Goal: Information Seeking & Learning: Stay updated

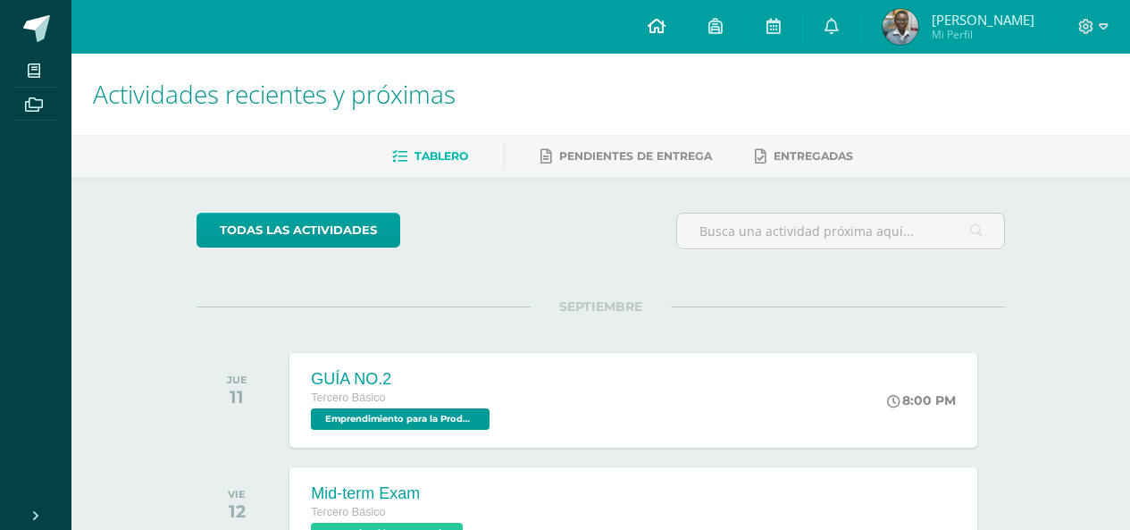
click at [665, 22] on icon at bounding box center [656, 26] width 18 height 16
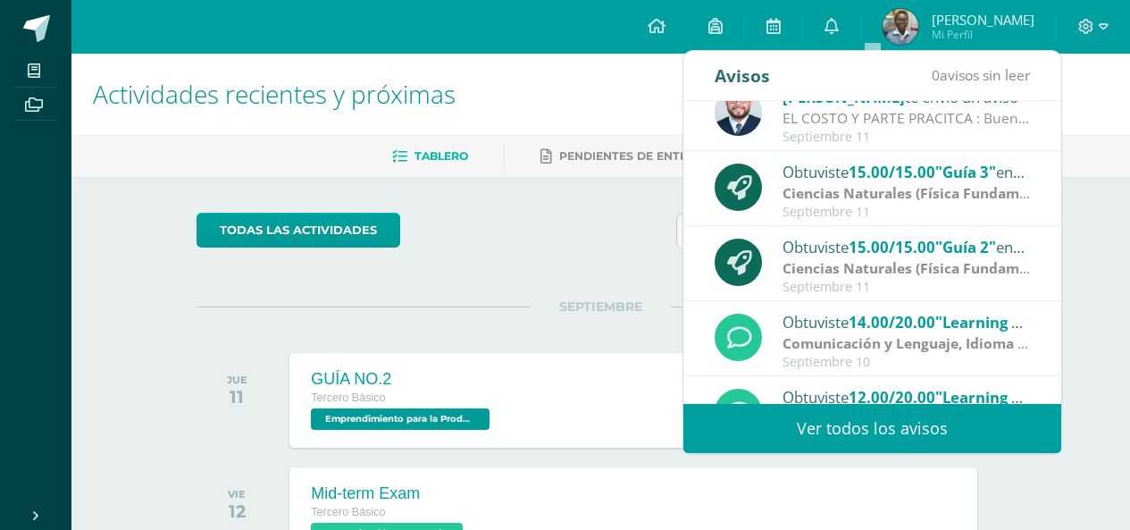
scroll to position [297, 0]
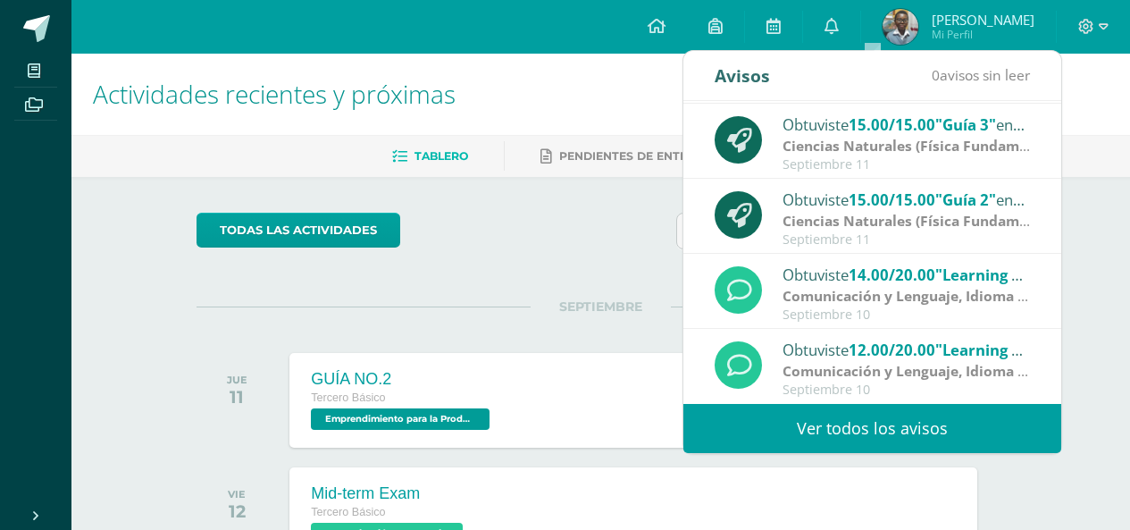
click at [902, 444] on link "Ver todos los avisos" at bounding box center [872, 428] width 378 height 49
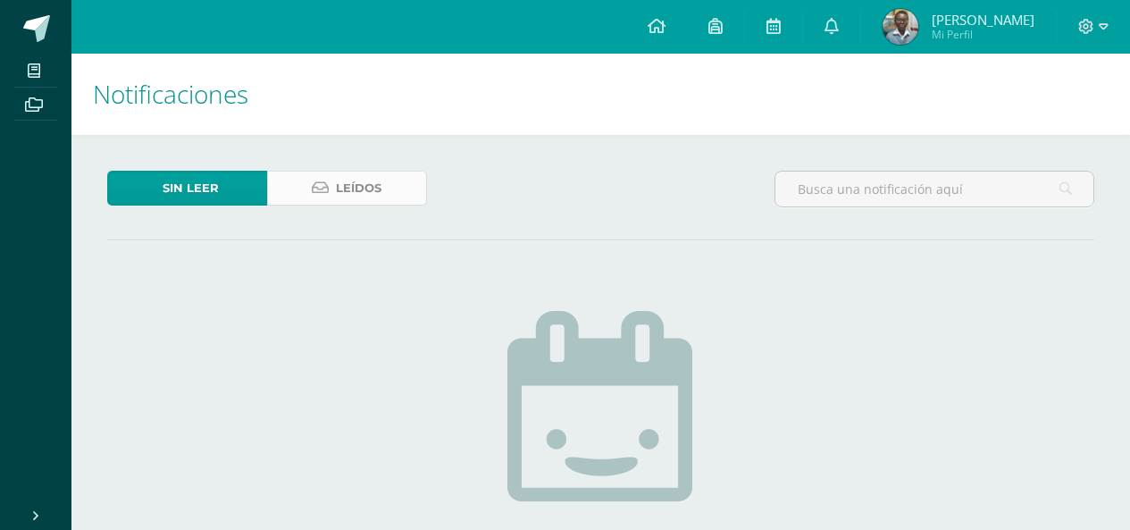
click at [352, 201] on span "Leídos" at bounding box center [359, 187] width 46 height 33
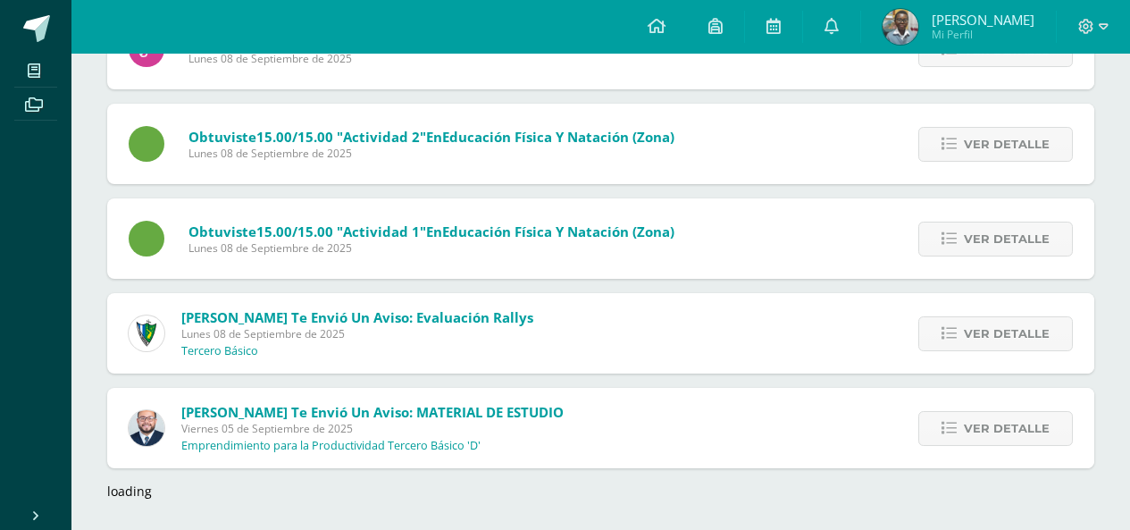
scroll to position [2638, 0]
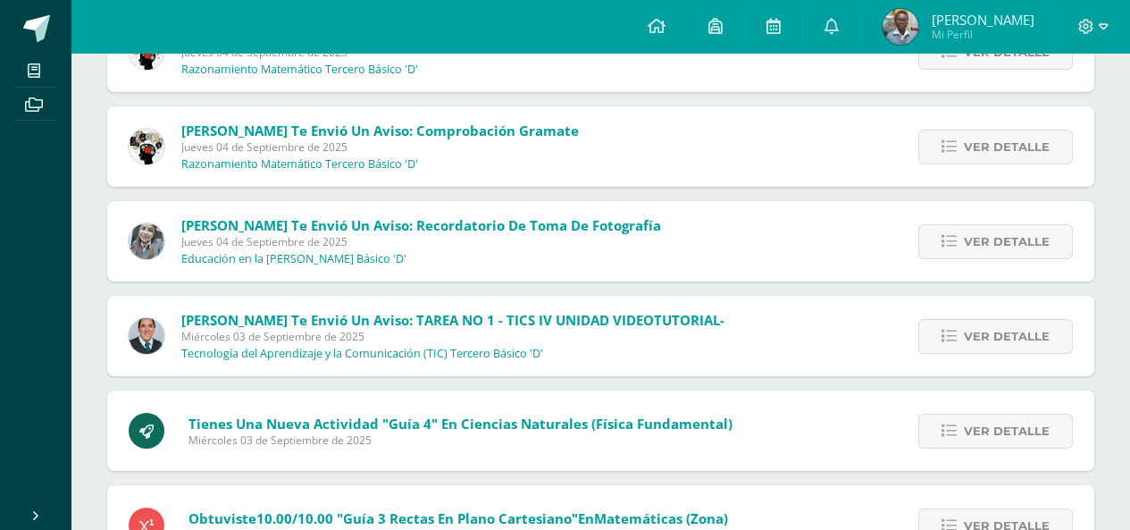
scroll to position [3767, 0]
click at [989, 240] on span "Ver detalle" at bounding box center [1007, 240] width 86 height 33
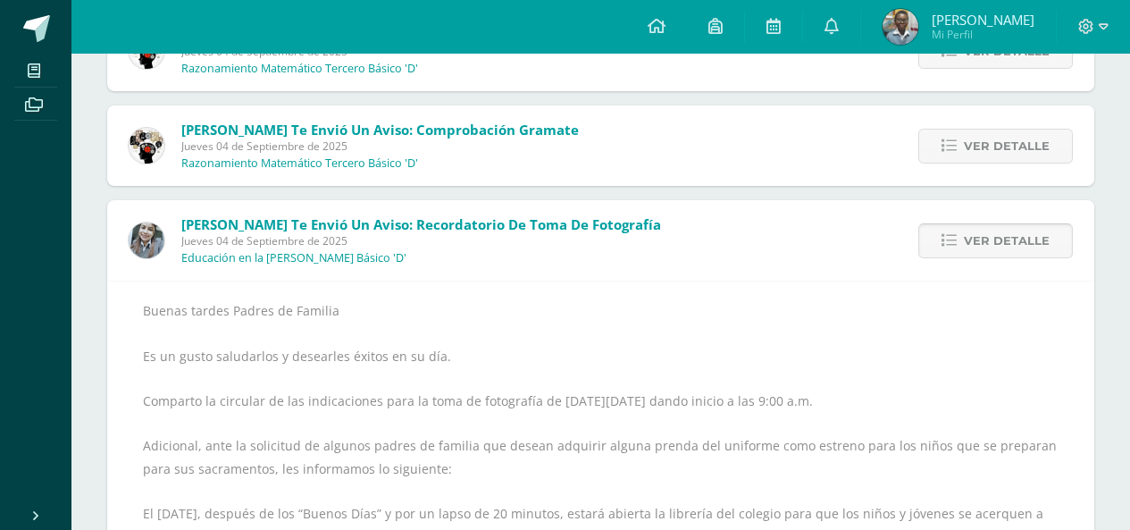
click at [972, 231] on span "Ver detalle" at bounding box center [1007, 240] width 86 height 33
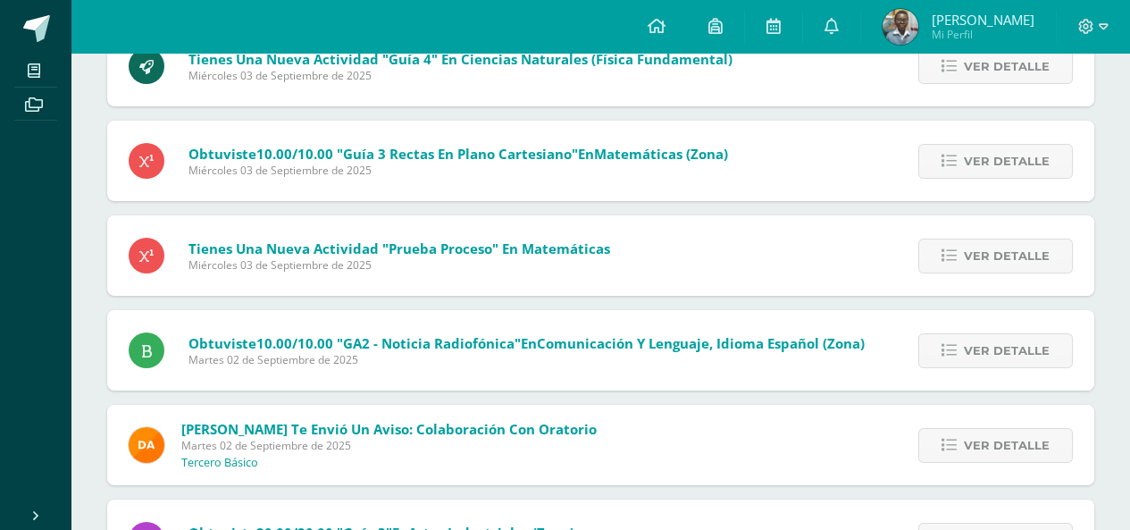
scroll to position [4131, 0]
